Goal: Navigation & Orientation: Find specific page/section

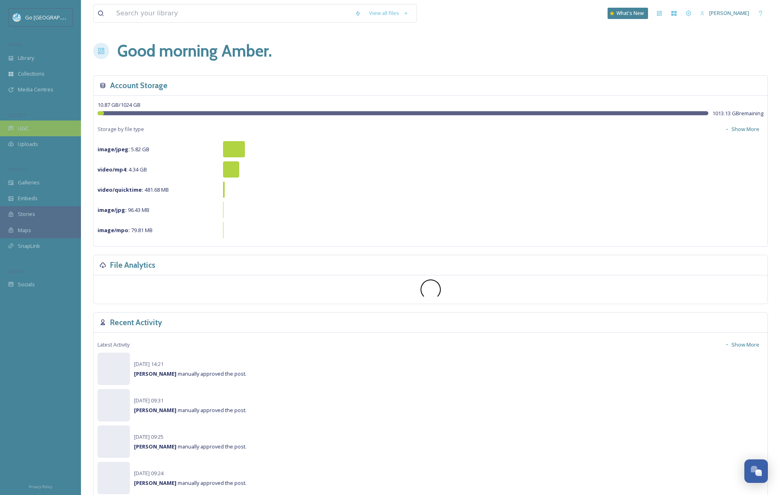
click at [26, 132] on div "UGC" at bounding box center [40, 129] width 81 height 16
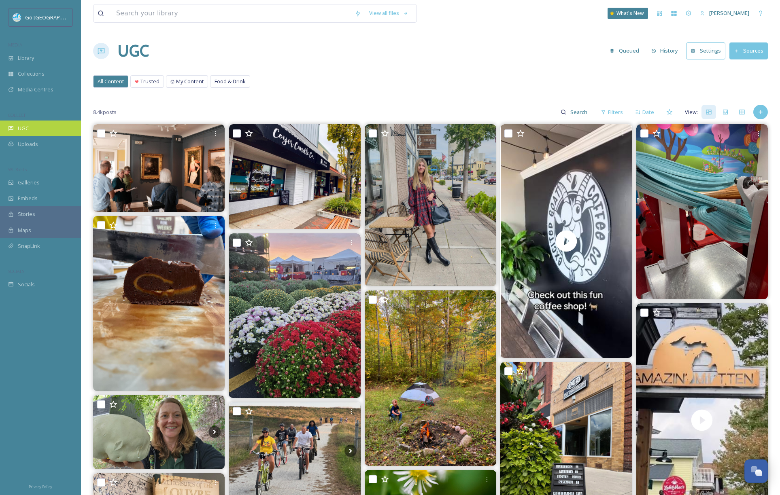
click at [25, 127] on span "UGC" at bounding box center [23, 129] width 11 height 8
click at [30, 129] on div "UGC" at bounding box center [40, 129] width 81 height 16
click at [47, 122] on div "UGC" at bounding box center [40, 129] width 81 height 16
